Goal: Task Accomplishment & Management: Manage account settings

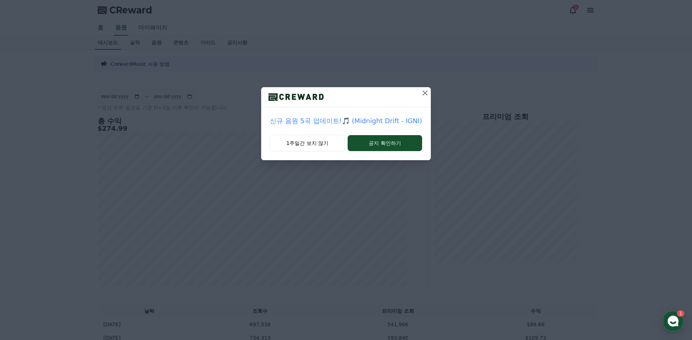
click at [424, 90] on icon at bounding box center [425, 93] width 9 height 9
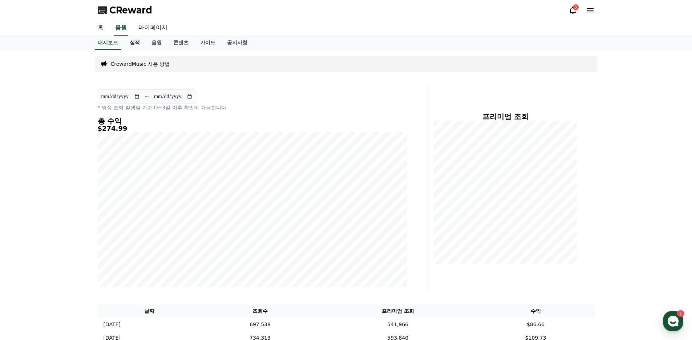
click at [132, 44] on link "실적" at bounding box center [135, 43] width 22 height 14
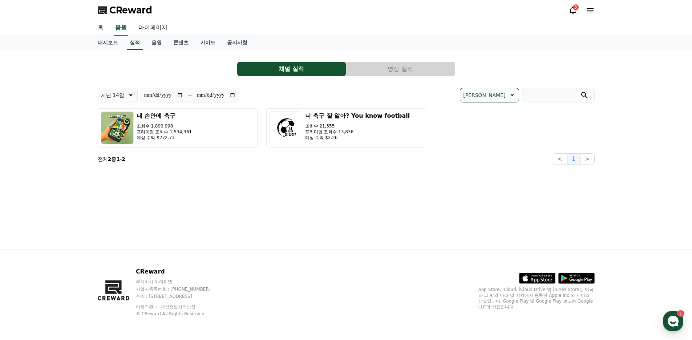
click at [169, 32] on link "마이페이지" at bounding box center [153, 27] width 41 height 15
select select "**********"
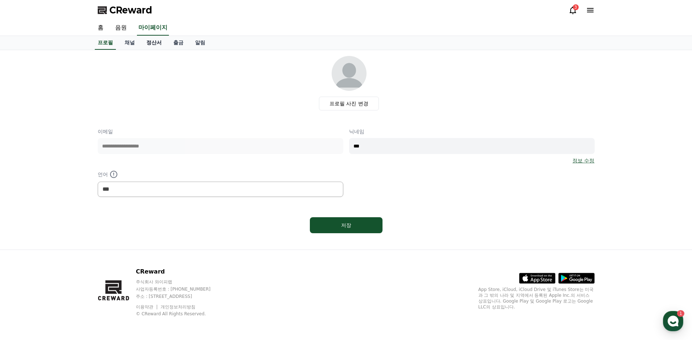
click at [160, 39] on link "정산서" at bounding box center [154, 43] width 27 height 14
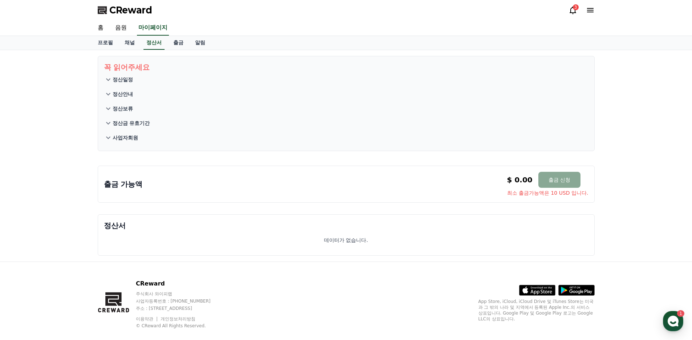
drag, startPoint x: 128, startPoint y: 58, endPoint x: 122, endPoint y: 68, distance: 11.6
click at [128, 59] on section "꼭 읽어주세요 정산일정 정산안내 정산보류 정산금 유효기간 사업자회원" at bounding box center [346, 103] width 497 height 95
drag, startPoint x: 122, startPoint y: 68, endPoint x: 122, endPoint y: 76, distance: 8.0
click at [122, 70] on p "꼭 읽어주세요" at bounding box center [346, 67] width 485 height 10
click at [122, 76] on p "정산일정" at bounding box center [123, 79] width 20 height 7
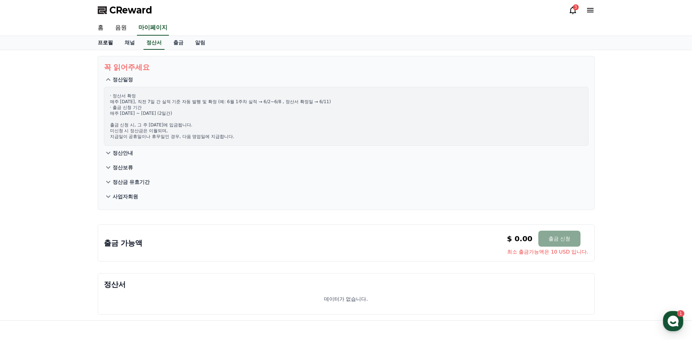
click at [106, 47] on link "프로필" at bounding box center [105, 43] width 27 height 14
select select "**********"
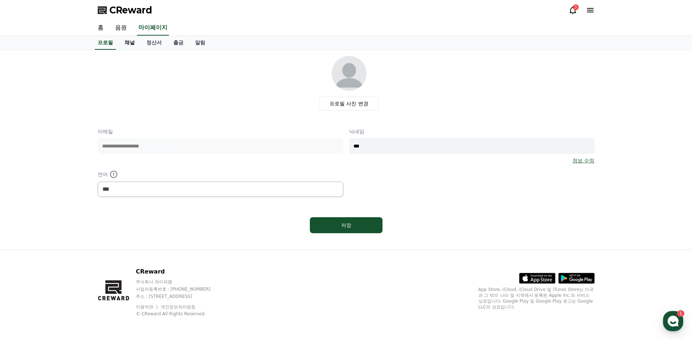
click at [136, 44] on link "채널" at bounding box center [130, 43] width 22 height 14
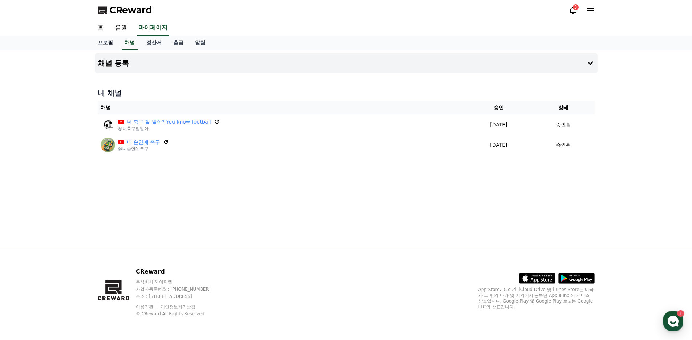
click at [100, 41] on link "프로필" at bounding box center [105, 43] width 27 height 14
select select "**********"
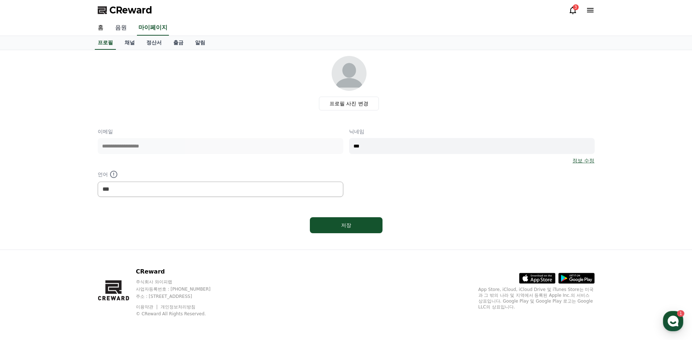
click at [118, 25] on link "음원" at bounding box center [120, 27] width 23 height 15
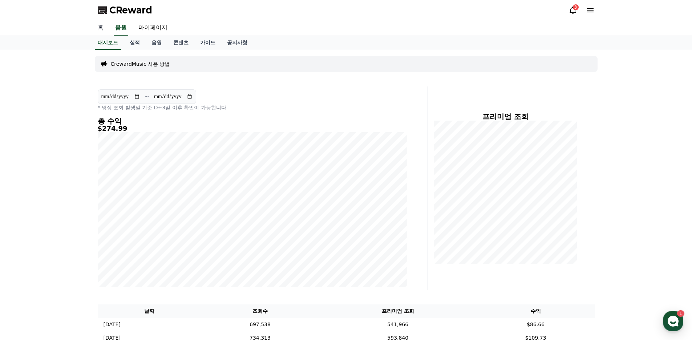
click at [100, 26] on link "홈" at bounding box center [100, 27] width 17 height 15
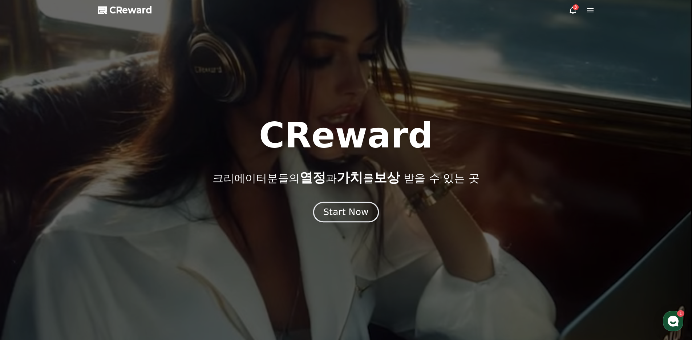
click at [341, 213] on div "Start Now" at bounding box center [345, 212] width 45 height 12
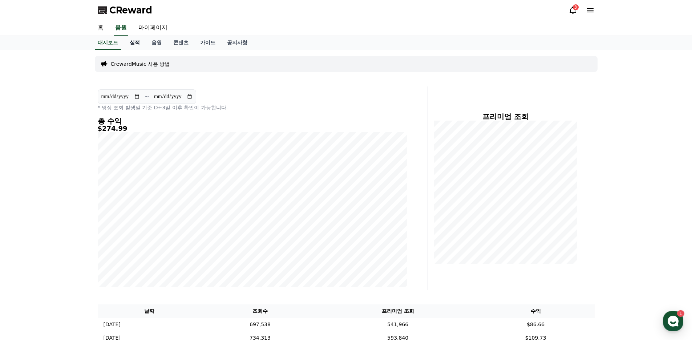
click at [137, 47] on link "실적" at bounding box center [135, 43] width 22 height 14
